Goal: Task Accomplishment & Management: Complete application form

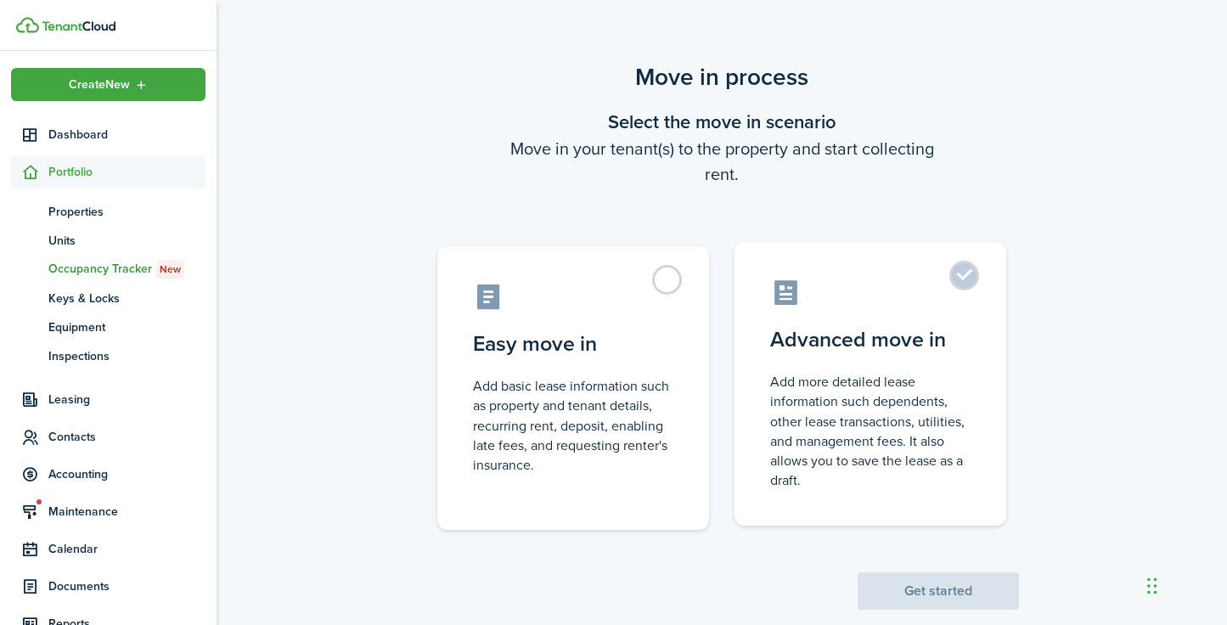
click at [964, 279] on label "Advanced move in Add more detailed lease information such dependents, other lea…" at bounding box center [870, 384] width 272 height 284
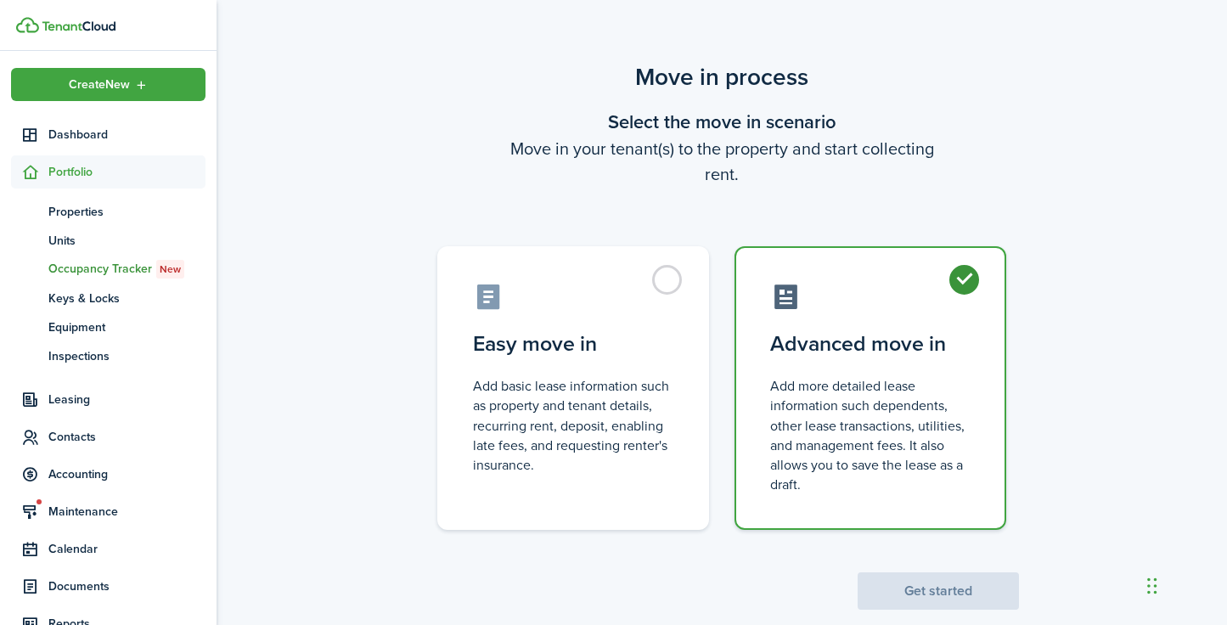
radio input "true"
click at [969, 276] on label "Advanced move in Add more detailed lease information such dependents, other lea…" at bounding box center [870, 388] width 272 height 284
click at [921, 586] on button "Get started" at bounding box center [937, 590] width 161 height 37
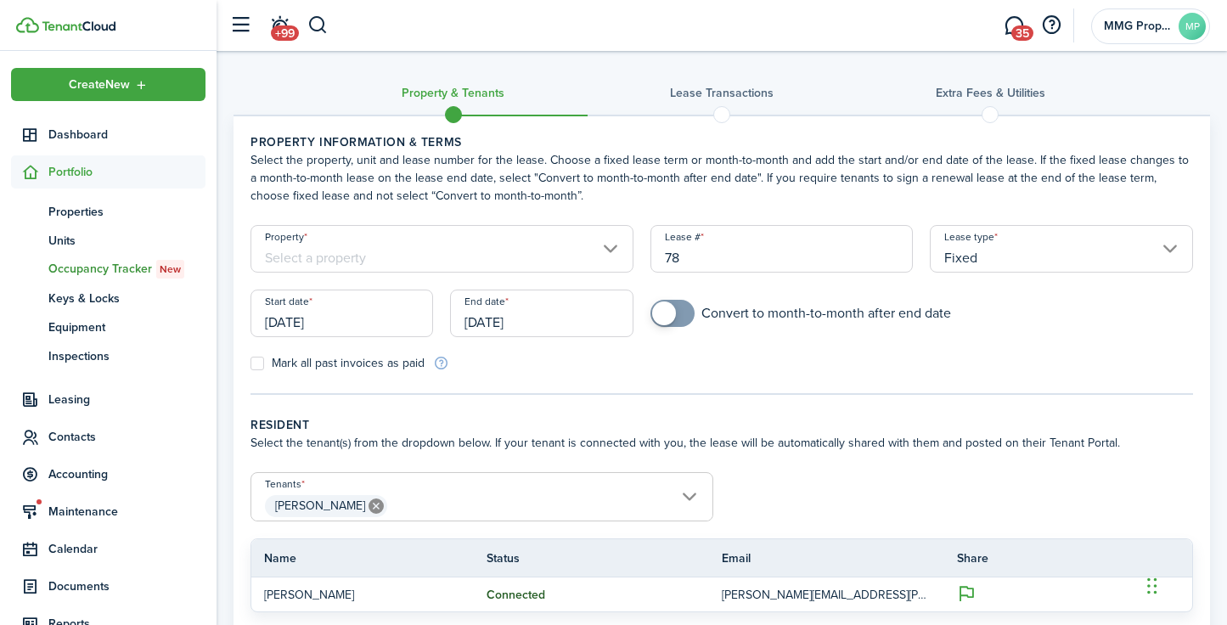
click at [609, 249] on input "Property" at bounding box center [441, 249] width 383 height 48
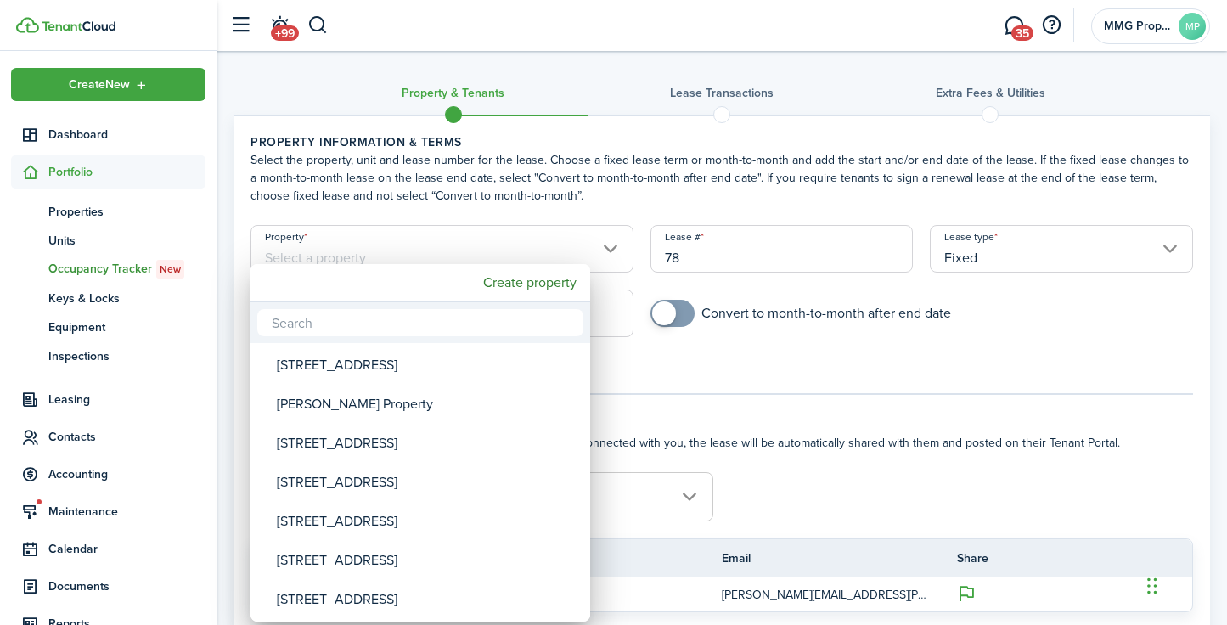
click at [653, 202] on div at bounding box center [613, 312] width 1498 height 896
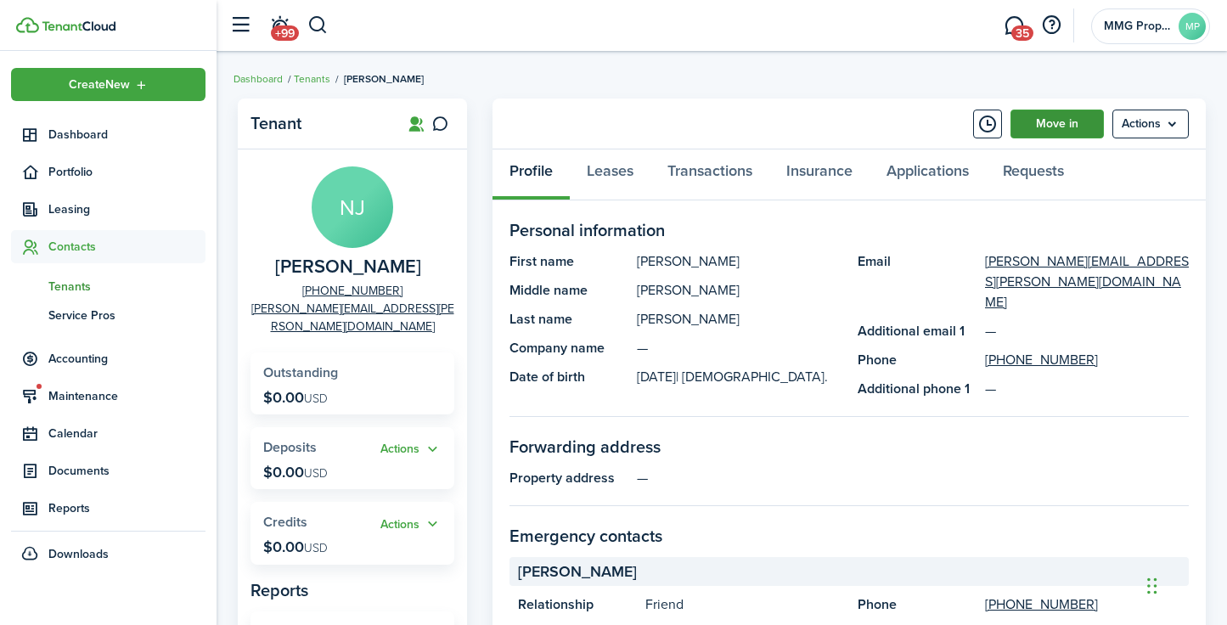
click at [1042, 126] on link "Move in" at bounding box center [1056, 124] width 93 height 29
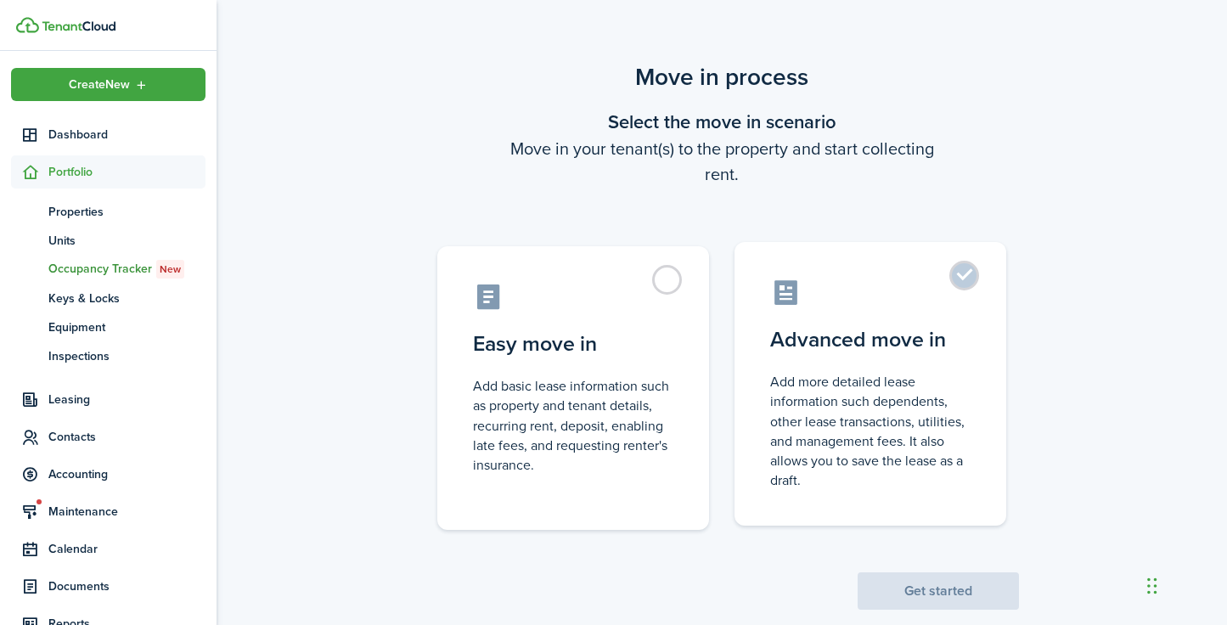
click at [865, 413] on control-radio-card-description "Add more detailed lease information such dependents, other lease transactions, …" at bounding box center [870, 431] width 200 height 118
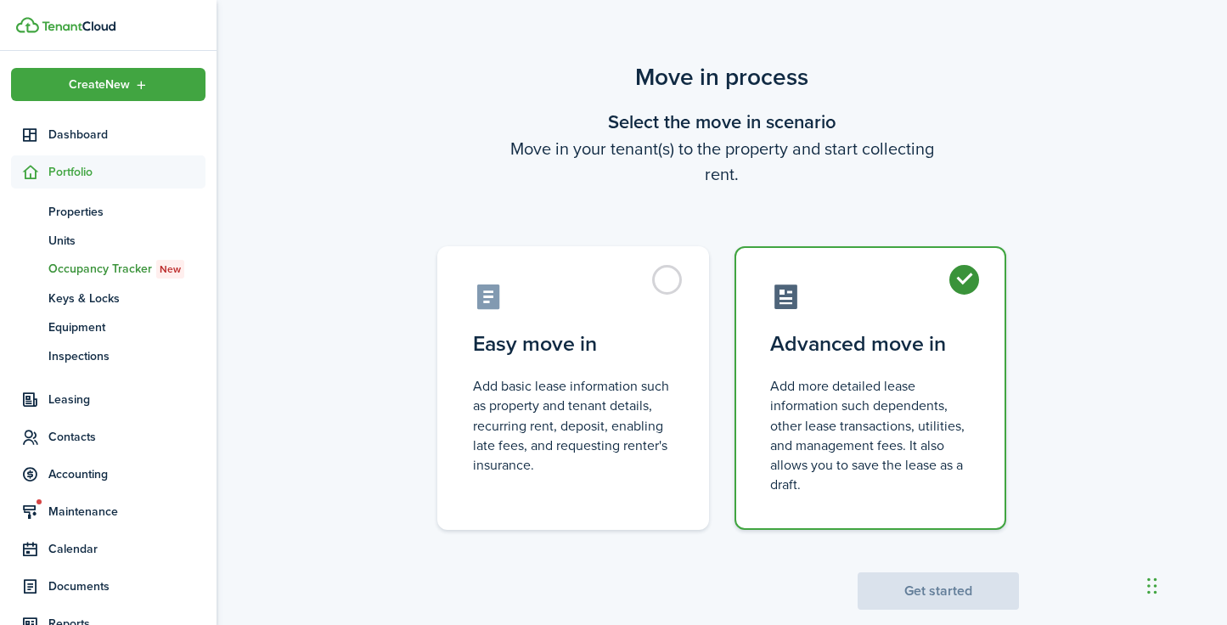
radio input "true"
click at [932, 581] on button "Get started" at bounding box center [937, 590] width 161 height 37
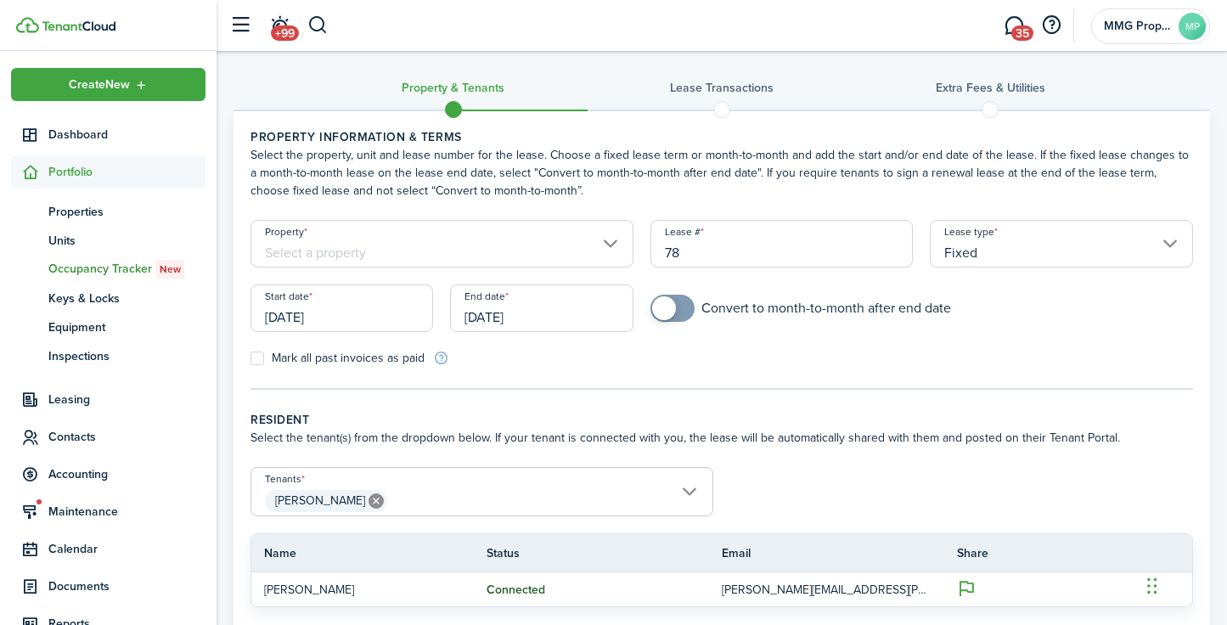
scroll to position [152, 0]
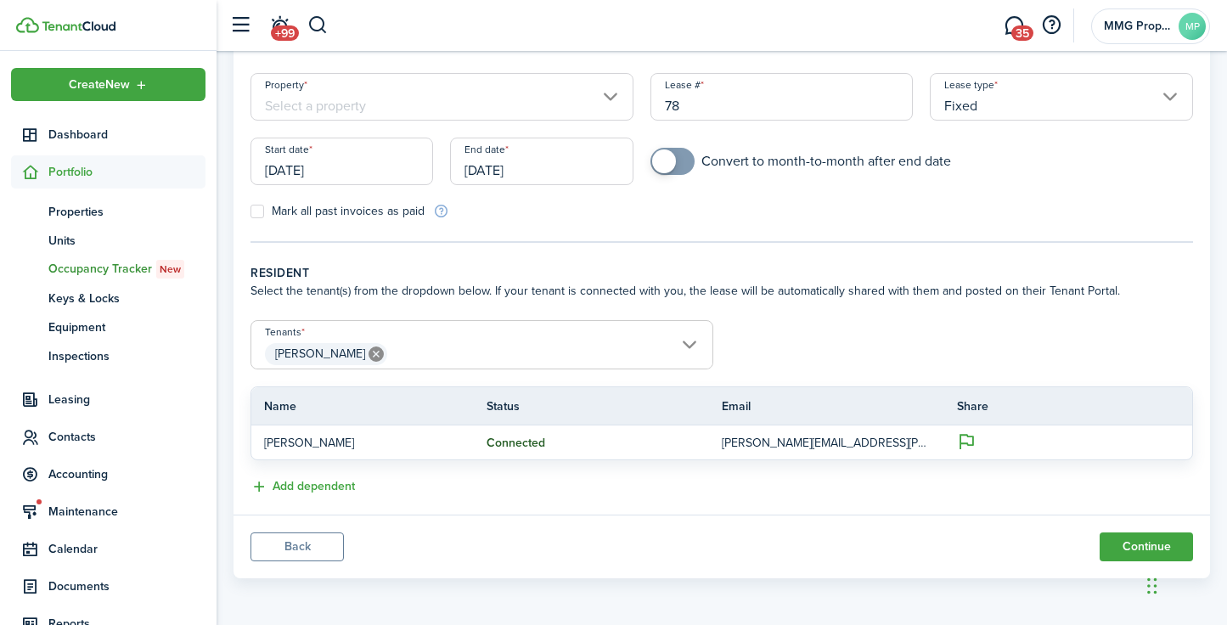
click at [758, 327] on form "Tenants [PERSON_NAME] [PERSON_NAME] Name Status Email Share [PERSON_NAME] Conne…" at bounding box center [721, 390] width 959 height 140
click at [1165, 542] on button "Continue" at bounding box center [1145, 546] width 93 height 29
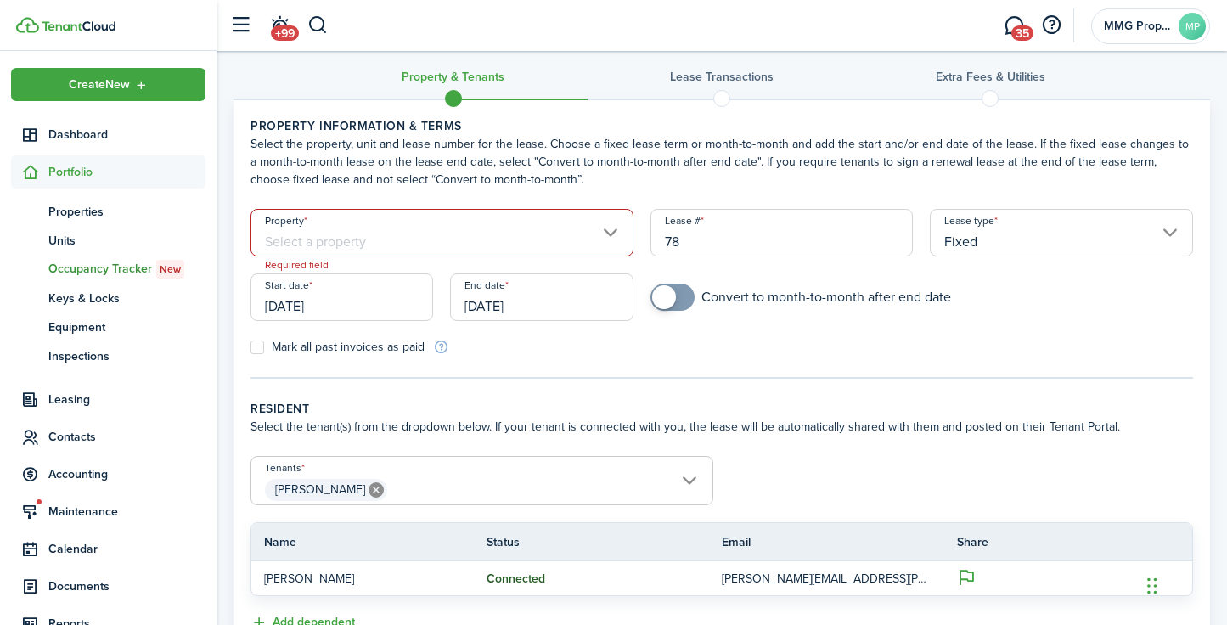
scroll to position [0, 0]
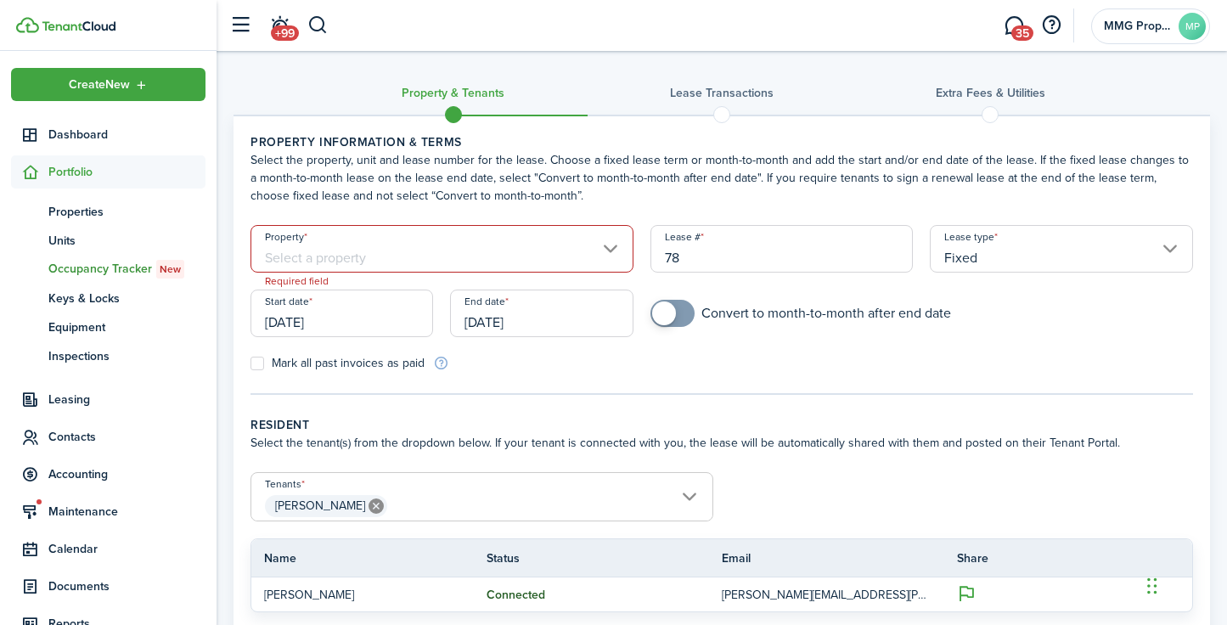
click at [604, 244] on input "Property" at bounding box center [441, 249] width 383 height 48
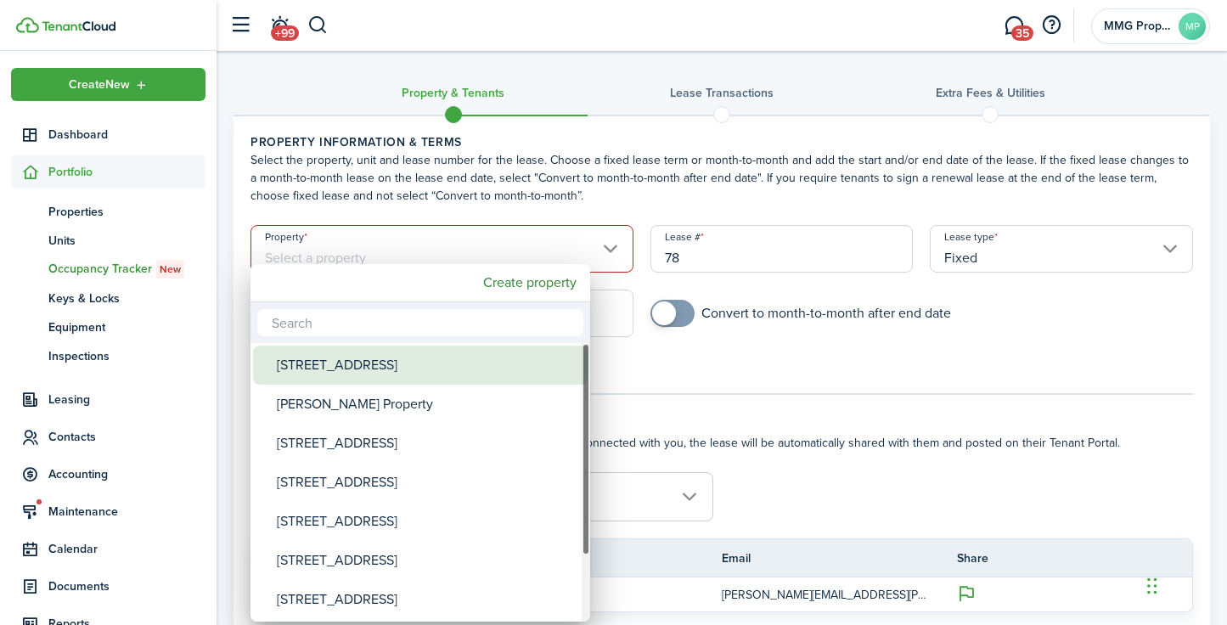
click at [449, 356] on div "[STREET_ADDRESS]" at bounding box center [427, 365] width 301 height 39
type input "[STREET_ADDRESS]"
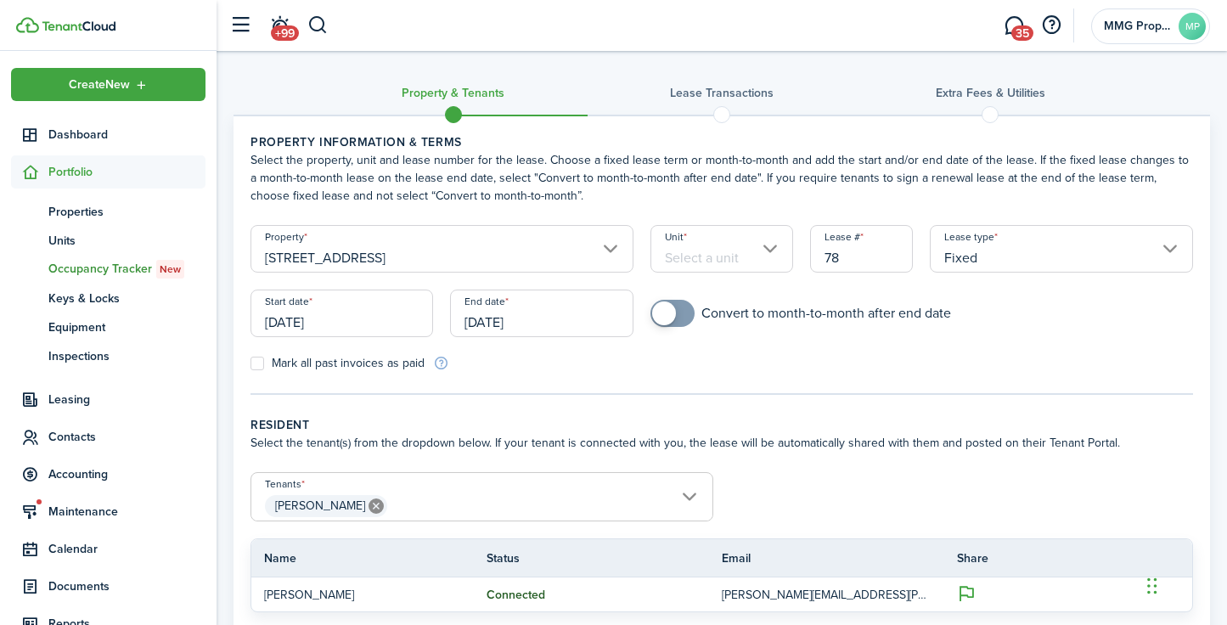
click at [775, 250] on input "Unit" at bounding box center [721, 249] width 143 height 48
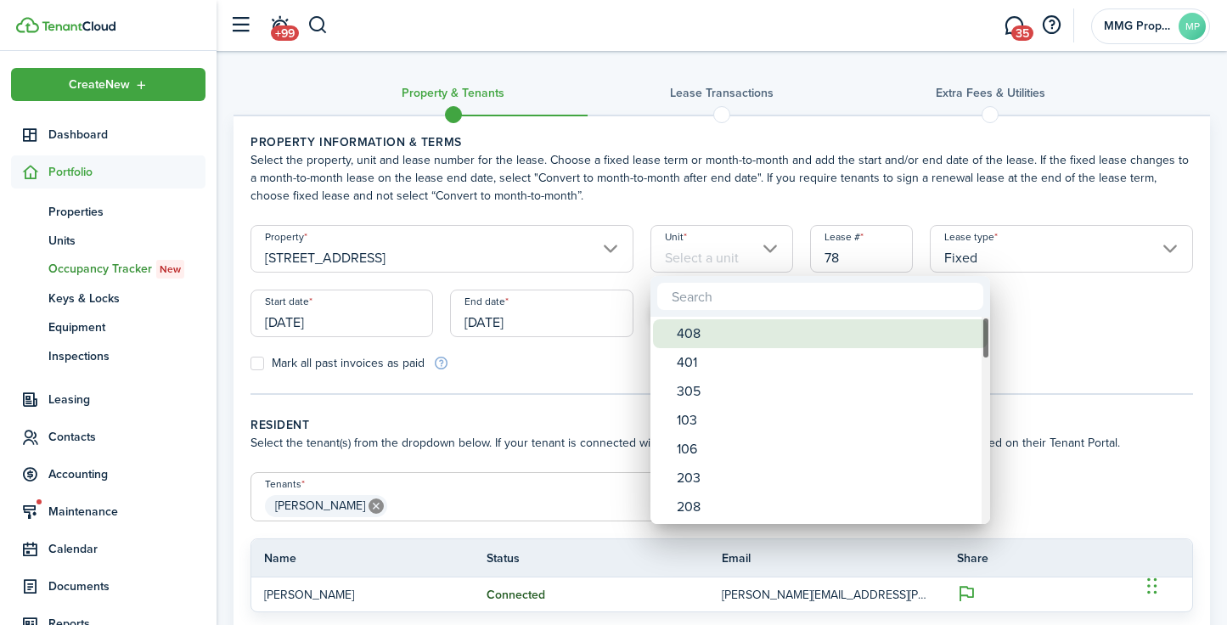
click at [704, 346] on div "408" at bounding box center [827, 333] width 301 height 29
type input "408"
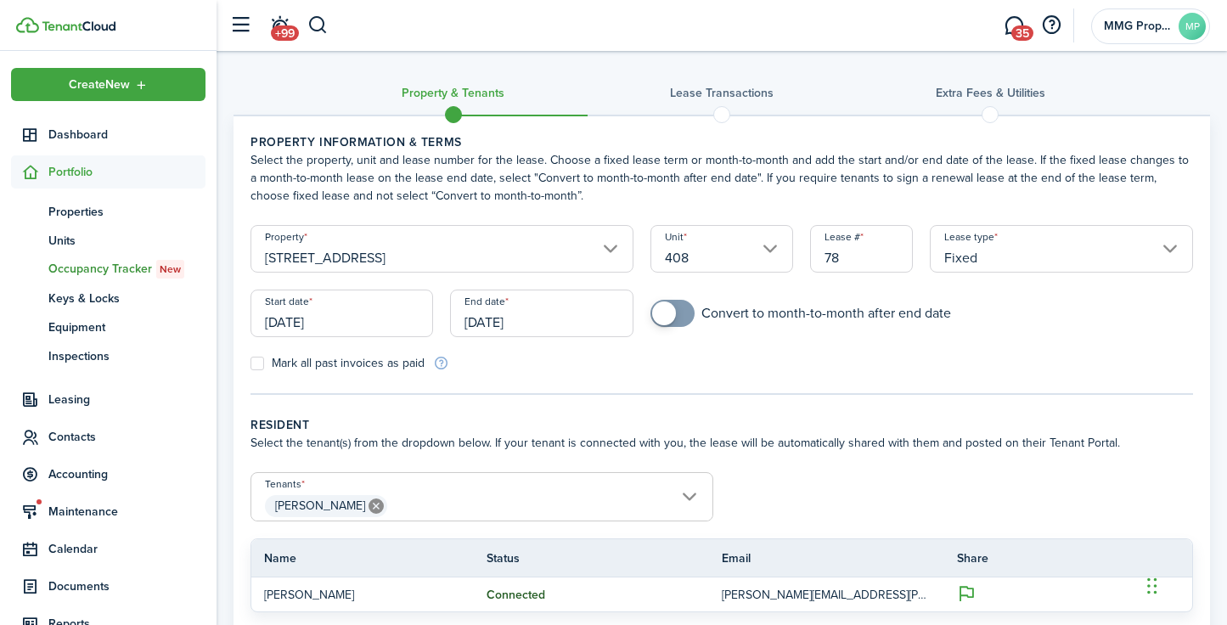
scroll to position [152, 0]
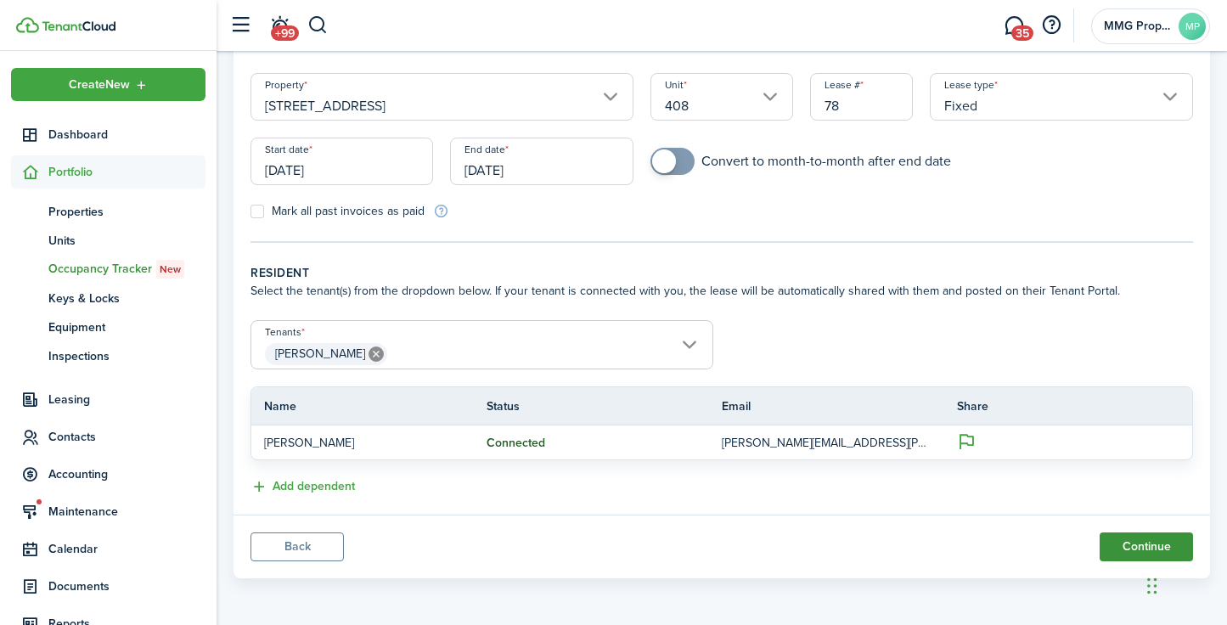
click at [1125, 538] on button "Continue" at bounding box center [1145, 546] width 93 height 29
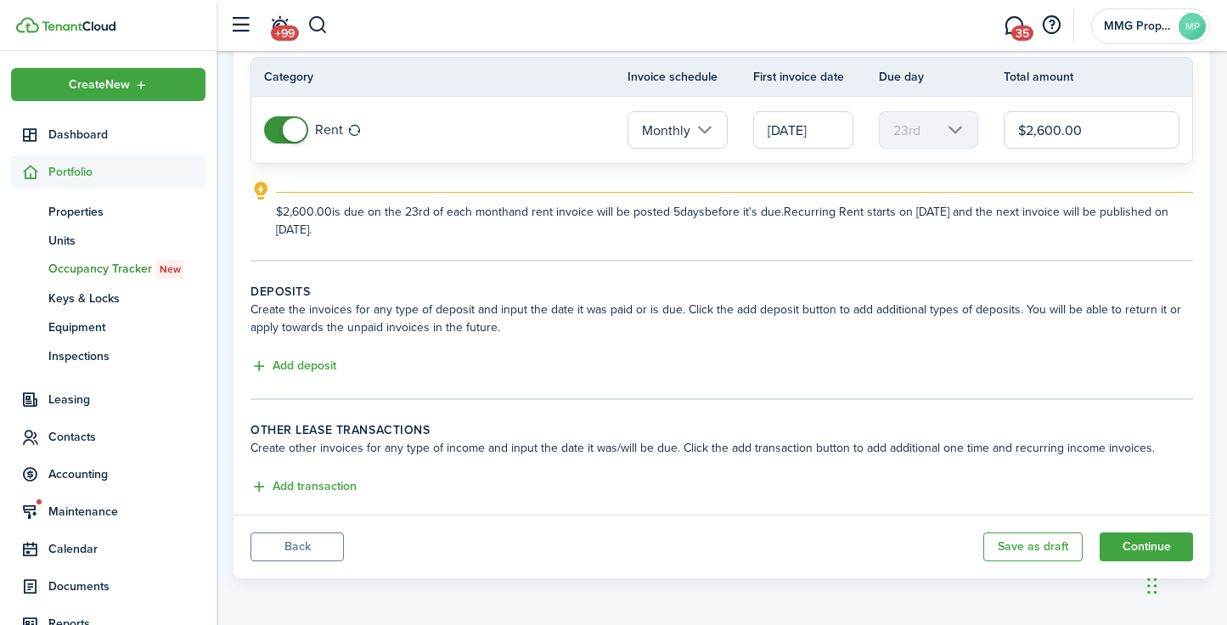
scroll to position [133, 0]
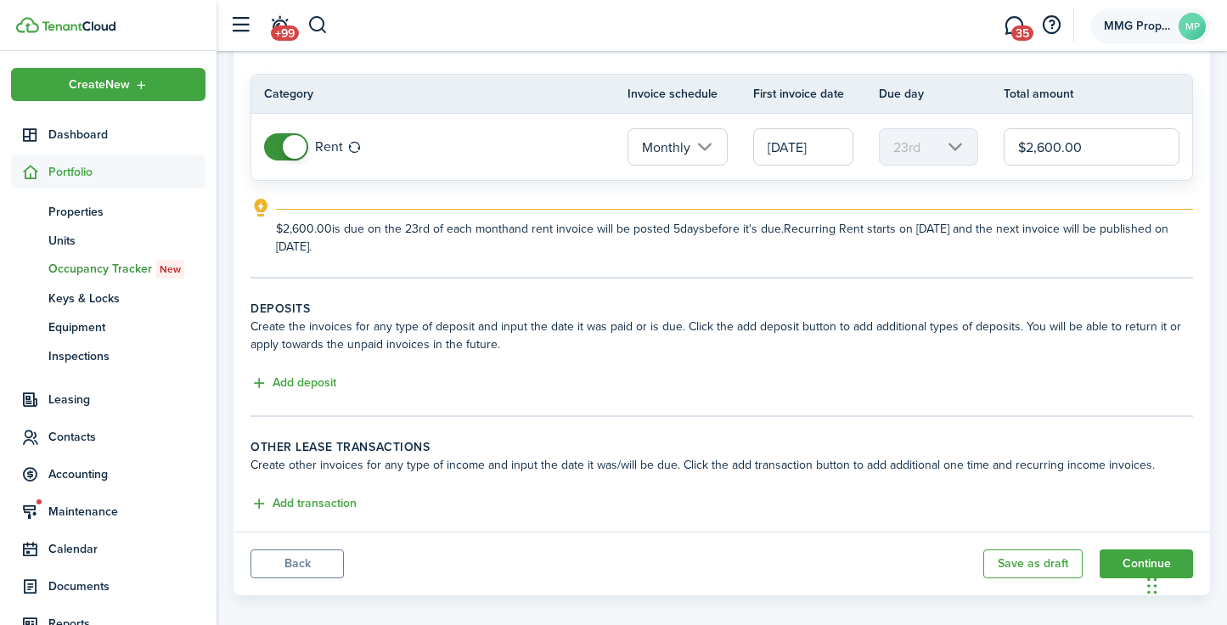
click at [1133, 27] on span "MMG Property Management" at bounding box center [1138, 26] width 68 height 12
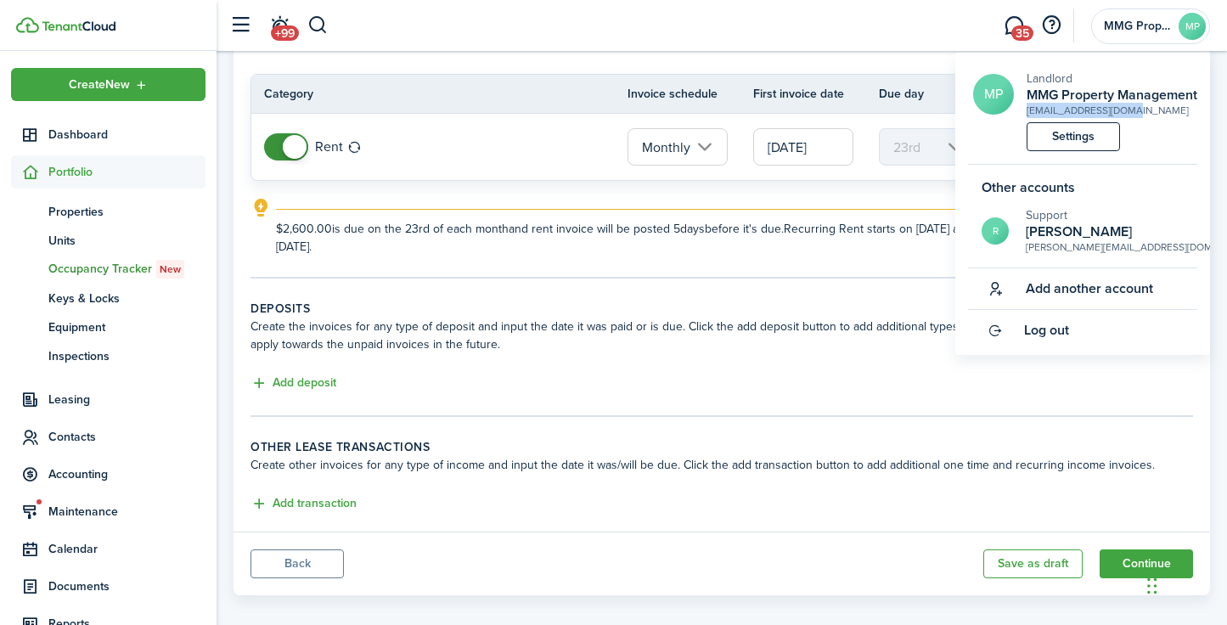
copy div "[EMAIL_ADDRESS][DOMAIN_NAME]"
click at [1040, 239] on h2 "[PERSON_NAME]" at bounding box center [1131, 231] width 212 height 15
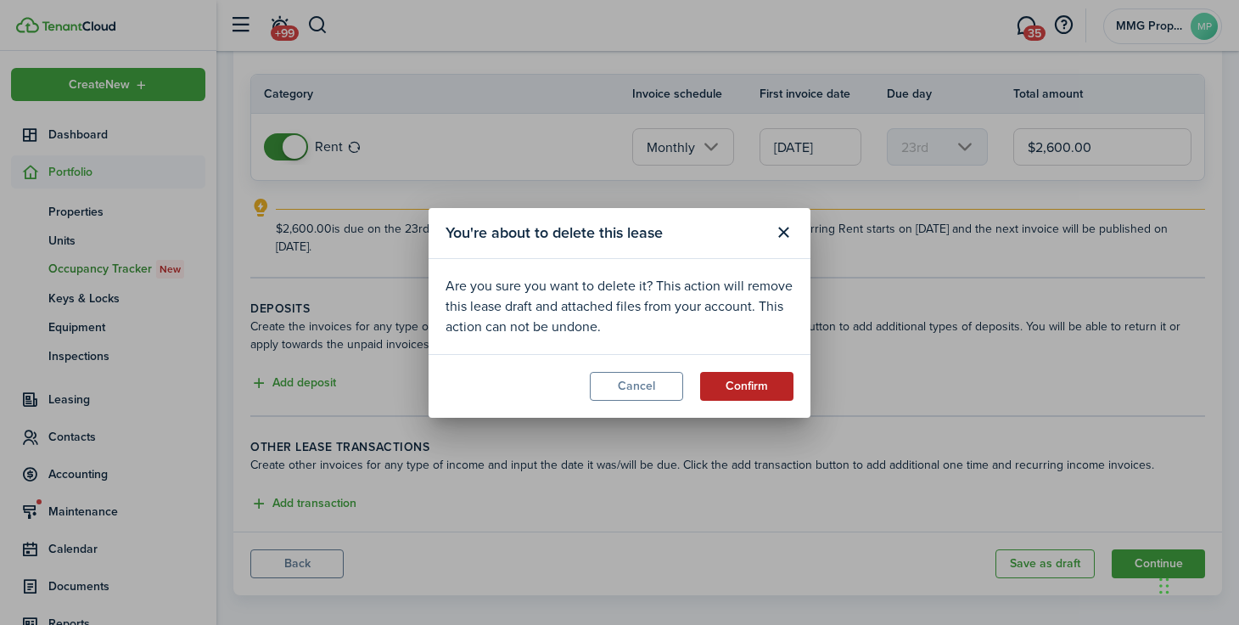
click at [741, 394] on button "Confirm" at bounding box center [746, 386] width 93 height 29
